Goal: Task Accomplishment & Management: Use online tool/utility

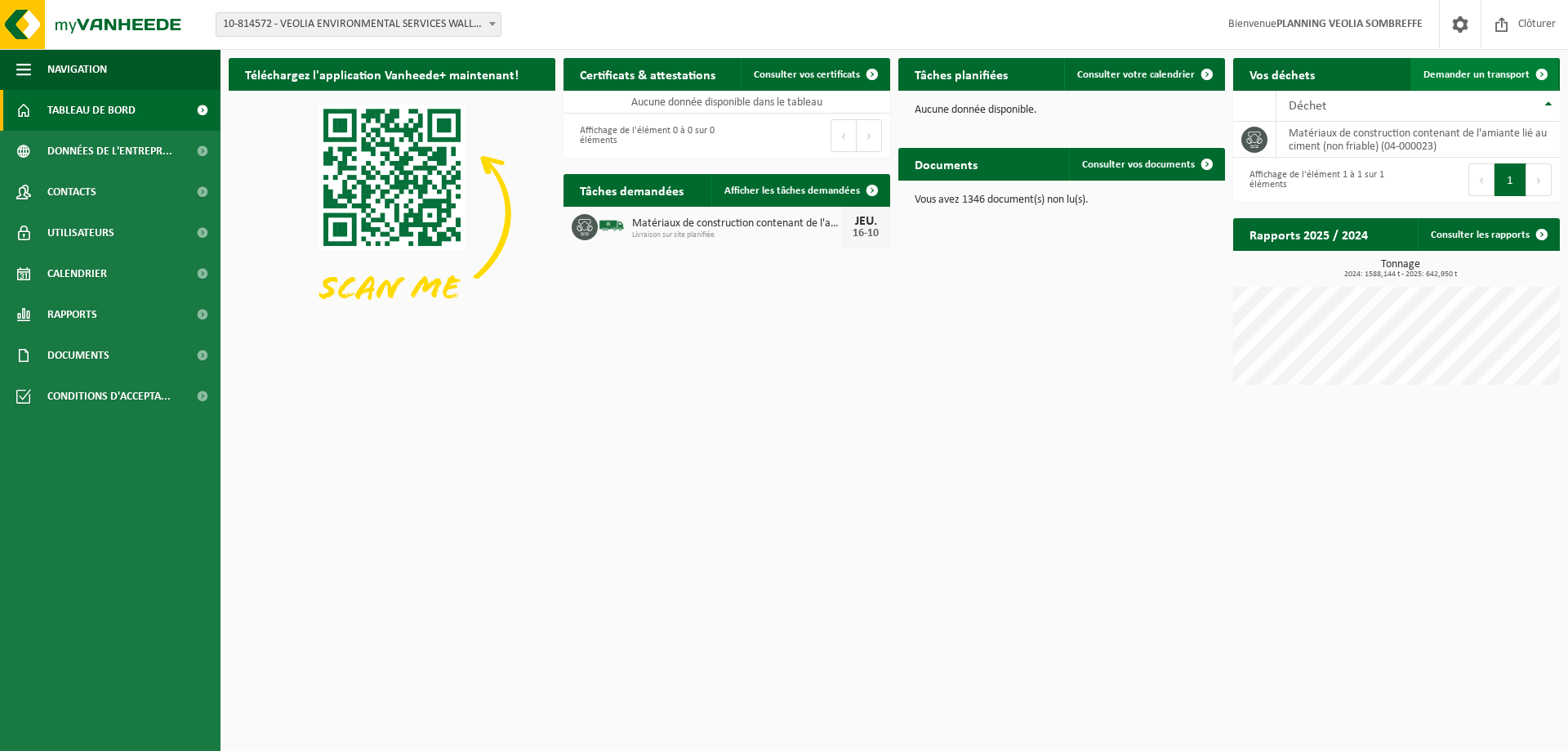
click at [1470, 79] on span "Demander un transport" at bounding box center [1476, 74] width 106 height 11
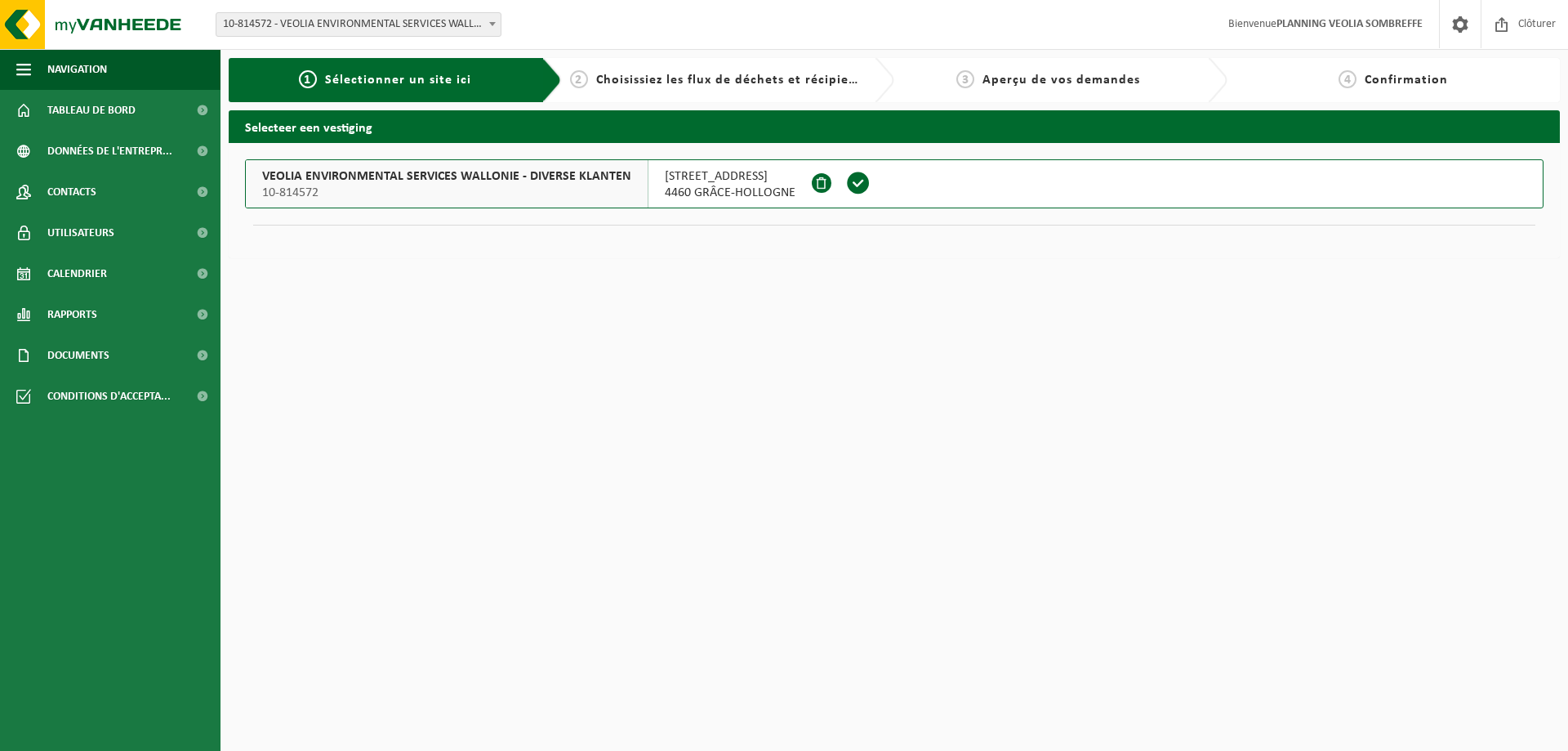
click at [446, 194] on span "10-814572" at bounding box center [447, 193] width 370 height 17
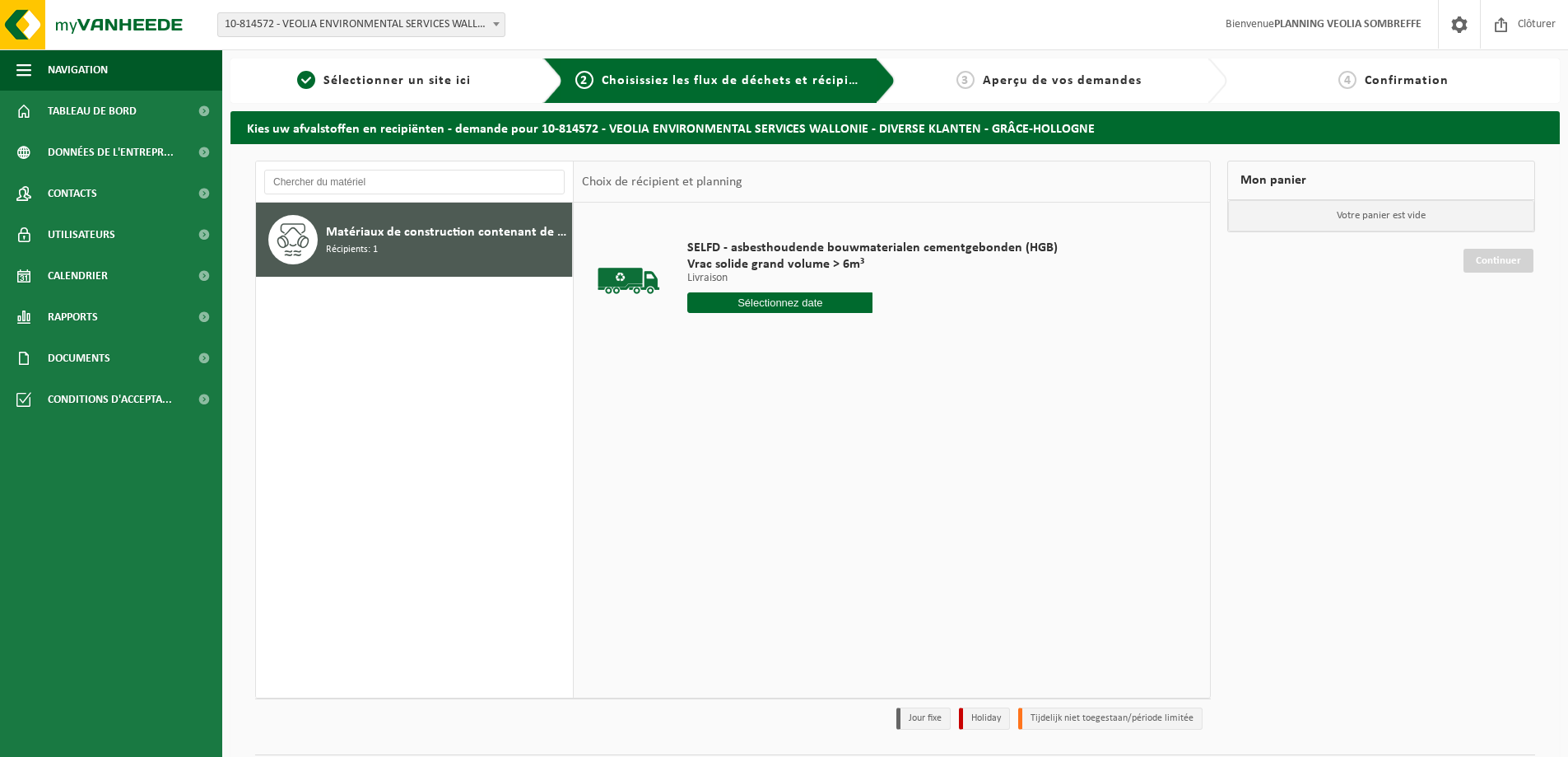
click at [825, 308] on input "text" at bounding box center [780, 302] width 185 height 21
click at [785, 448] on div "16" at bounding box center [790, 448] width 29 height 26
type input "à partir de 2025-10-16"
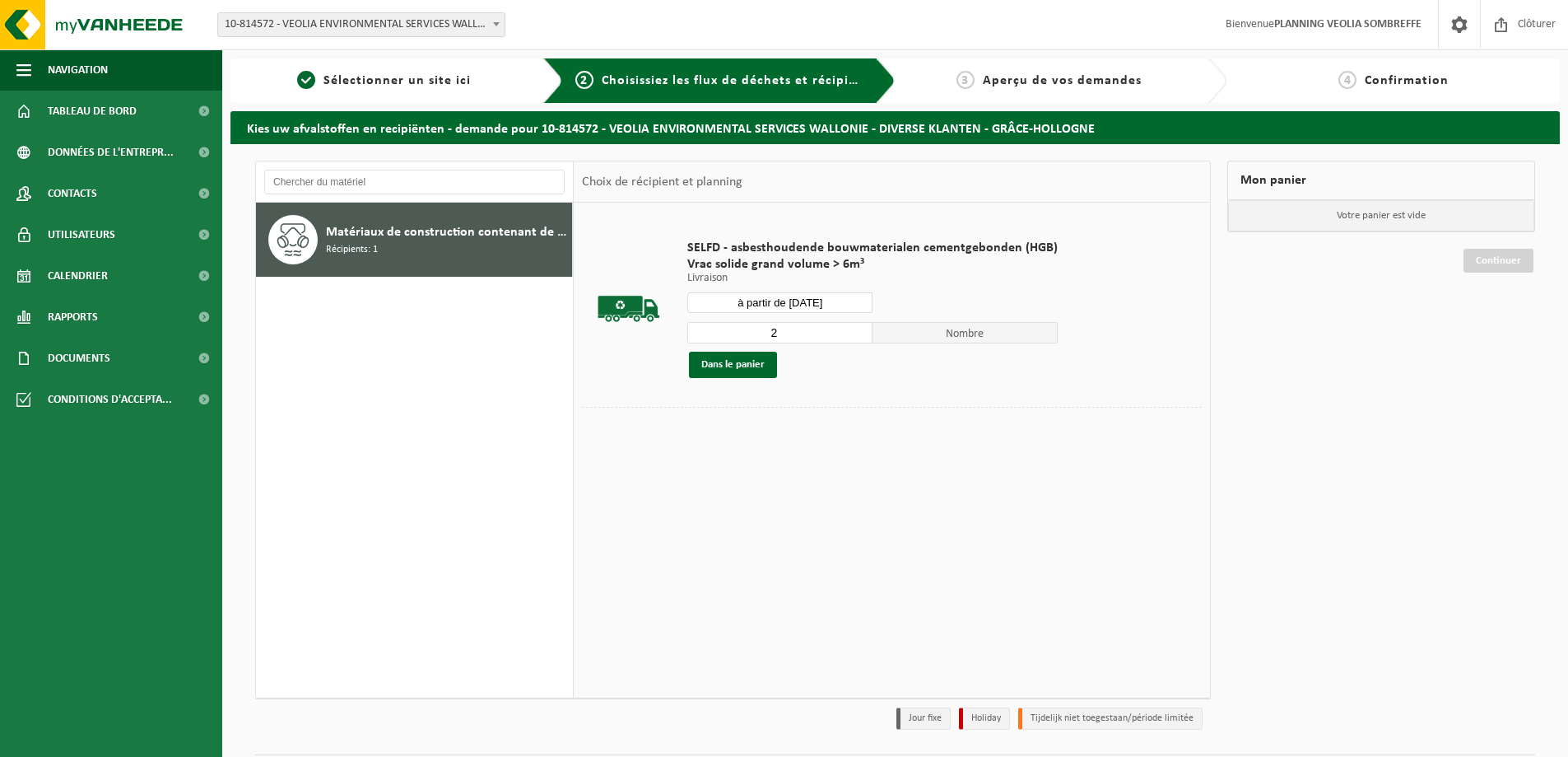
type input "2"
click at [857, 328] on input "2" at bounding box center [780, 332] width 185 height 21
click at [752, 363] on button "Dans le panier" at bounding box center [733, 365] width 88 height 26
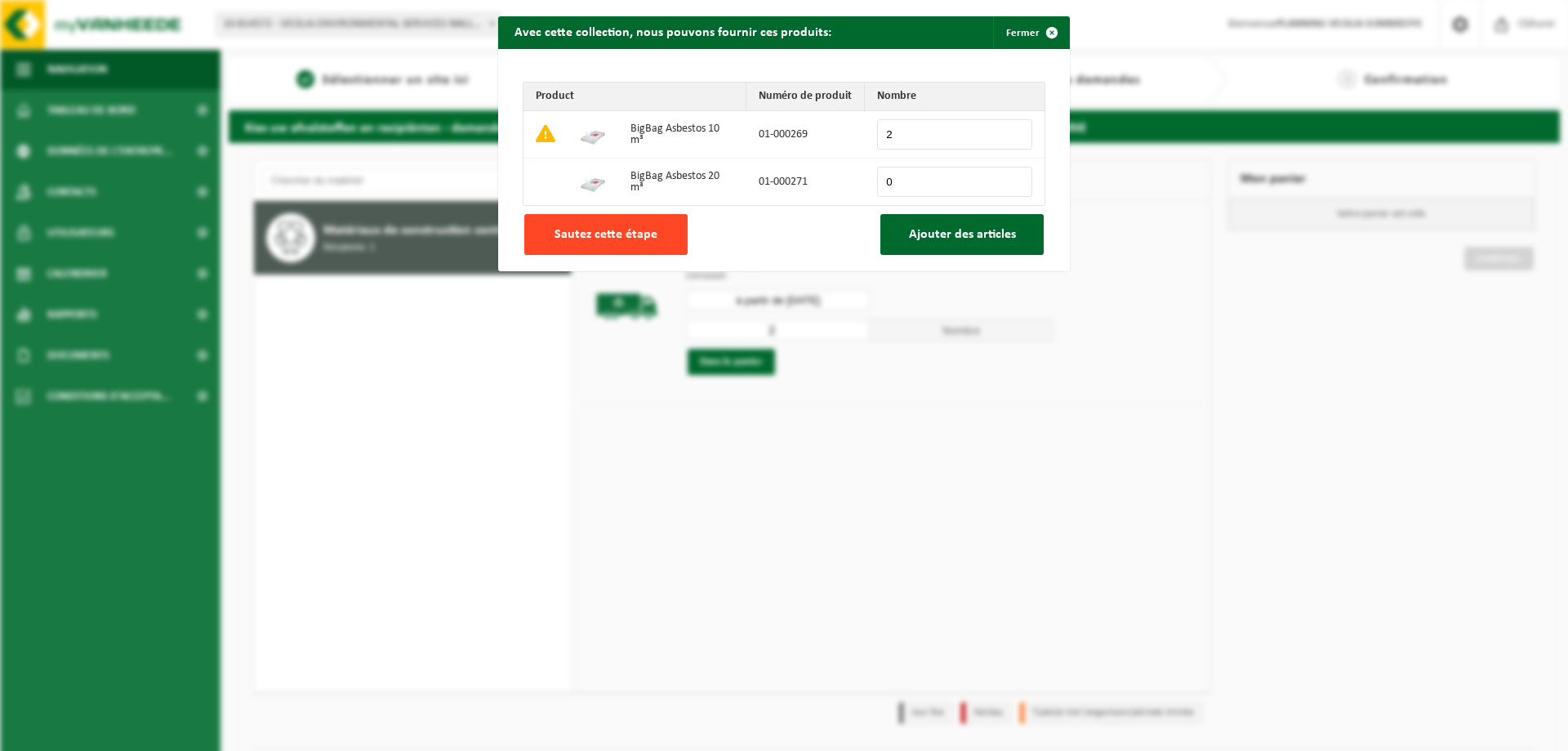
click at [622, 243] on button "Sautez cette étape" at bounding box center [606, 234] width 163 height 41
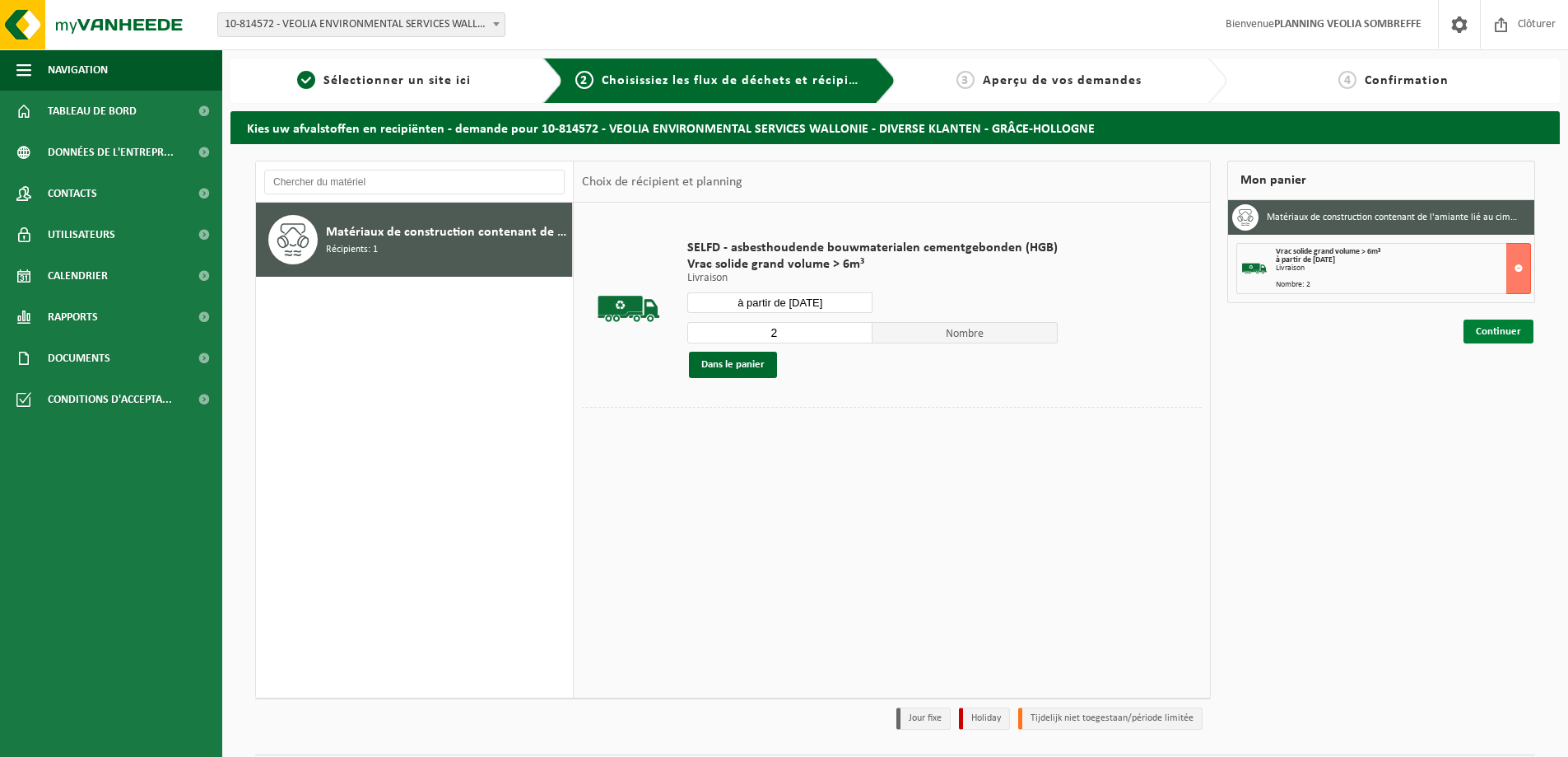
click at [1502, 332] on link "Continuer" at bounding box center [1498, 332] width 70 height 24
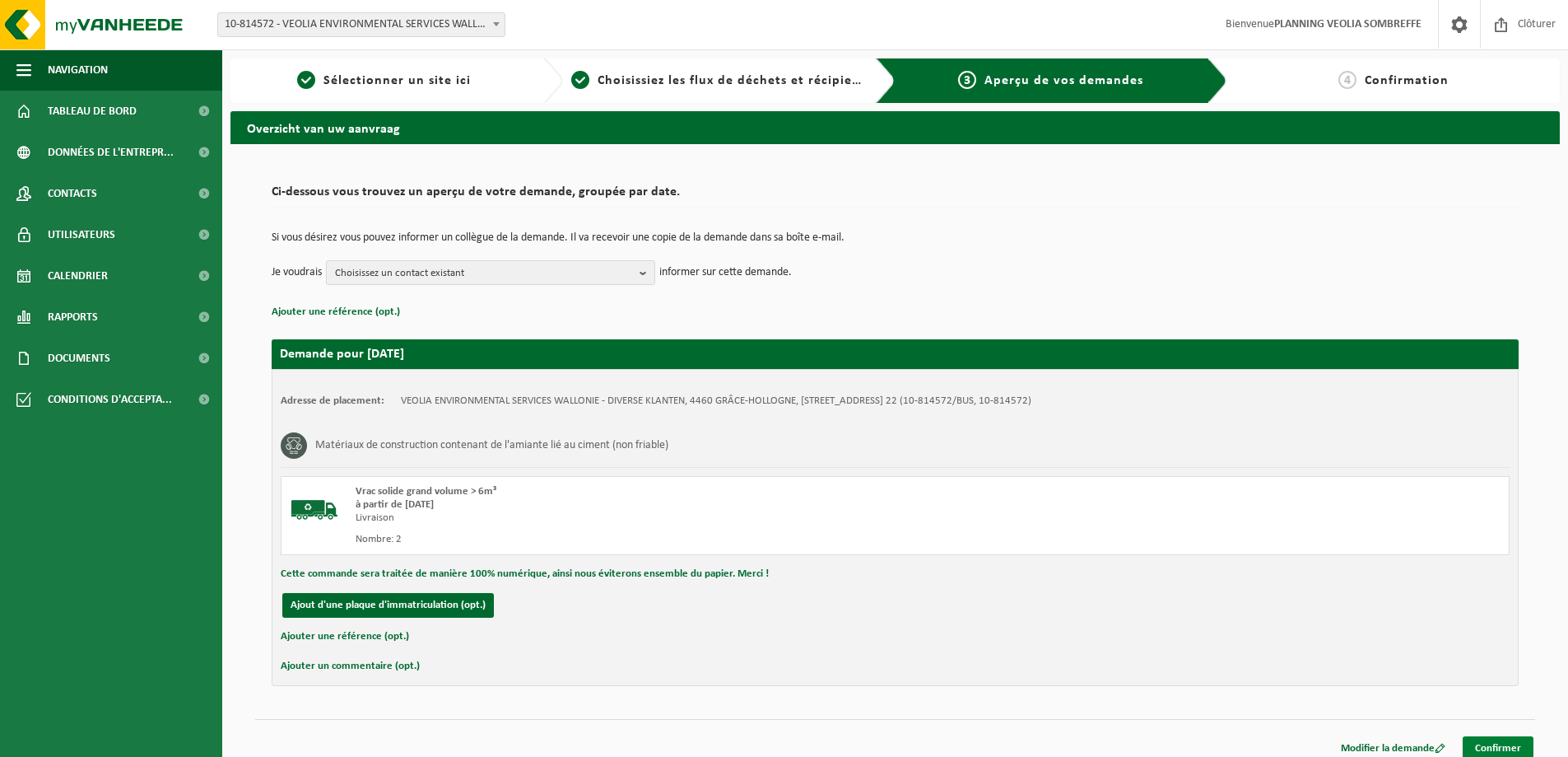
click at [1486, 742] on link "Confirmer" at bounding box center [1498, 748] width 71 height 24
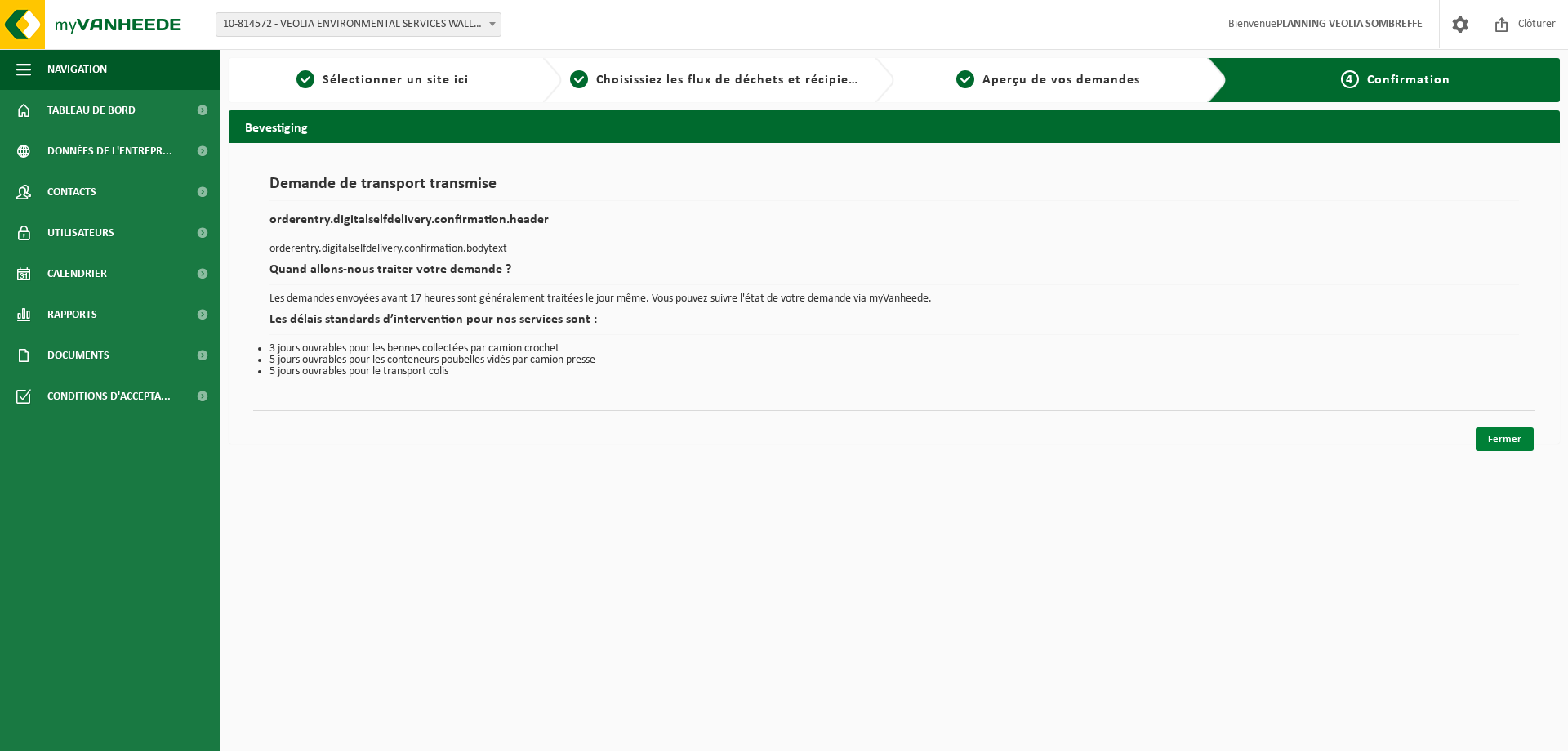
click at [1498, 437] on link "Fermer" at bounding box center [1504, 439] width 58 height 24
